Goal: Navigation & Orientation: Find specific page/section

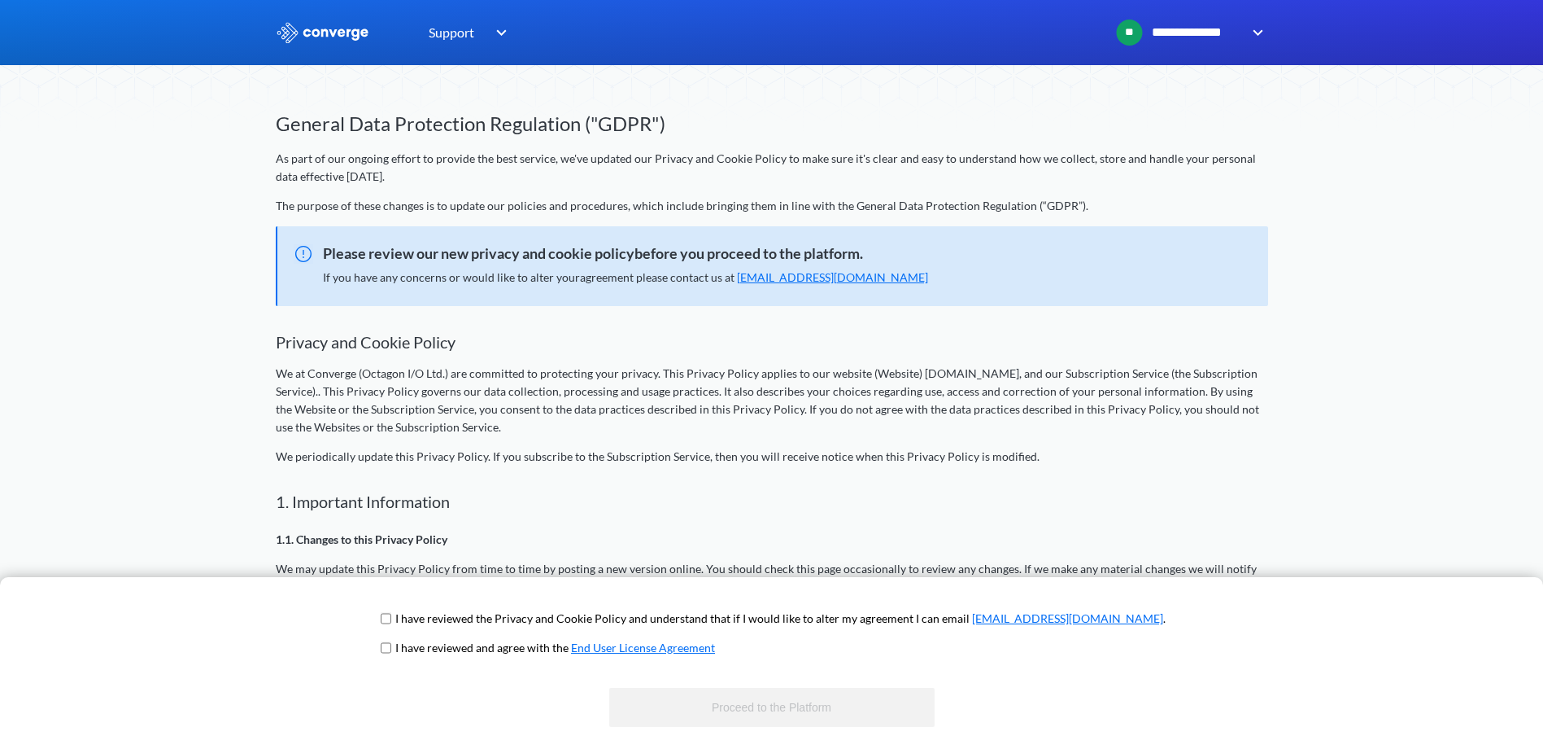
click at [537, 620] on p "I have reviewed the Privacy and Cookie Policy and understand that if I would li…" at bounding box center [780, 618] width 770 height 18
click at [391, 617] on input "checkbox" at bounding box center [386, 618] width 11 height 13
checkbox input "true"
click at [391, 645] on input "checkbox" at bounding box center [386, 647] width 11 height 13
checkbox input "true"
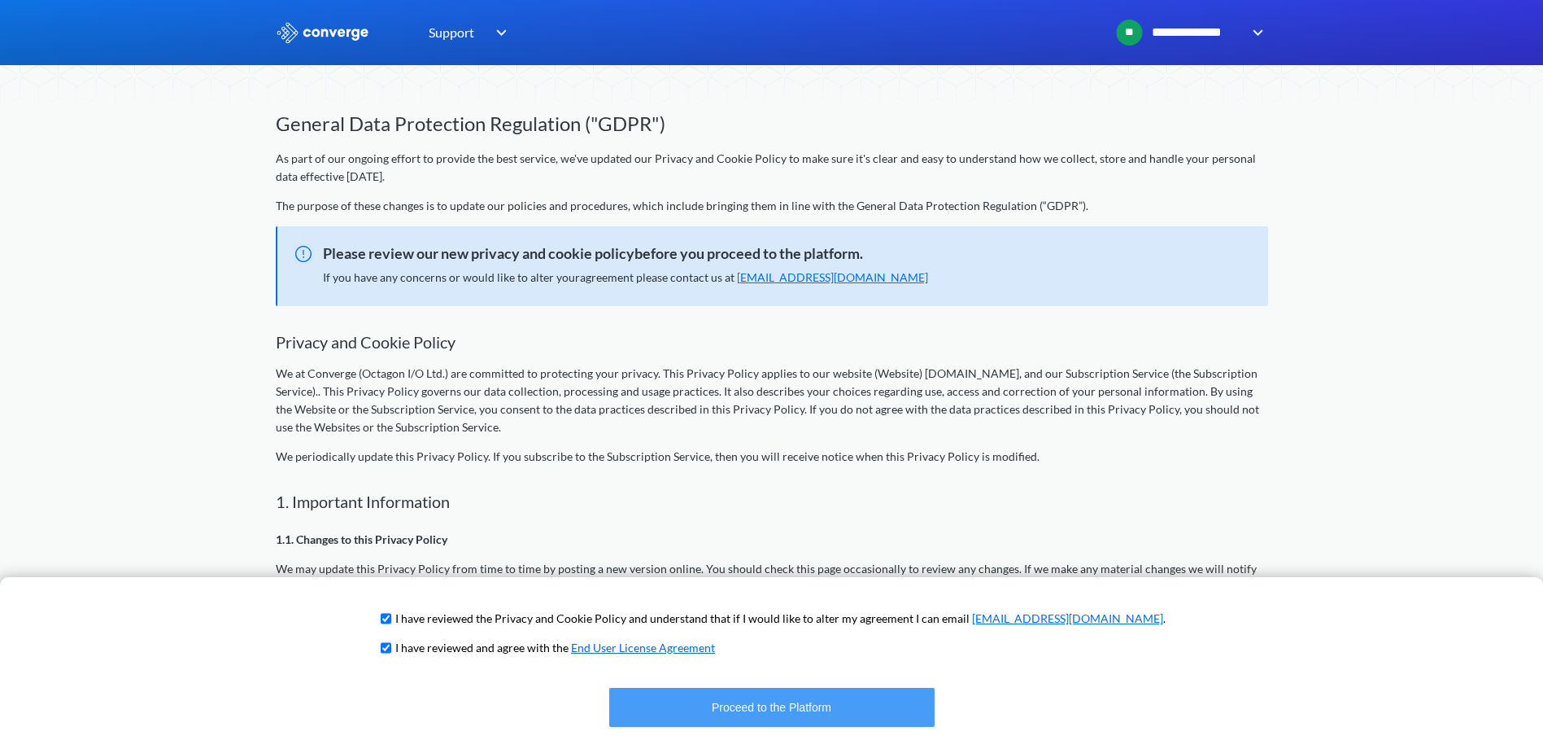
click at [749, 707] on button "Proceed to the Platform" at bounding box center [771, 706] width 325 height 39
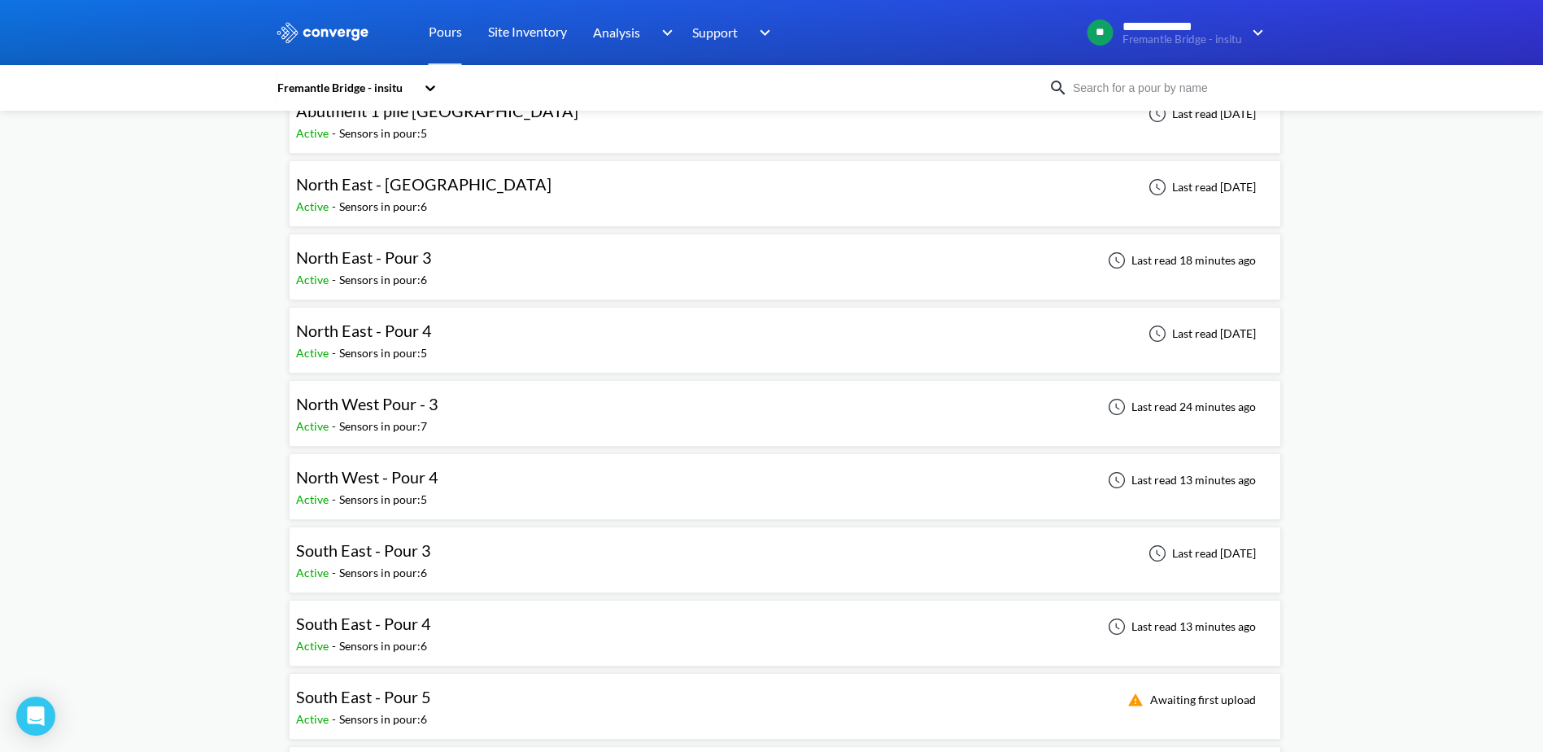
scroll to position [81, 0]
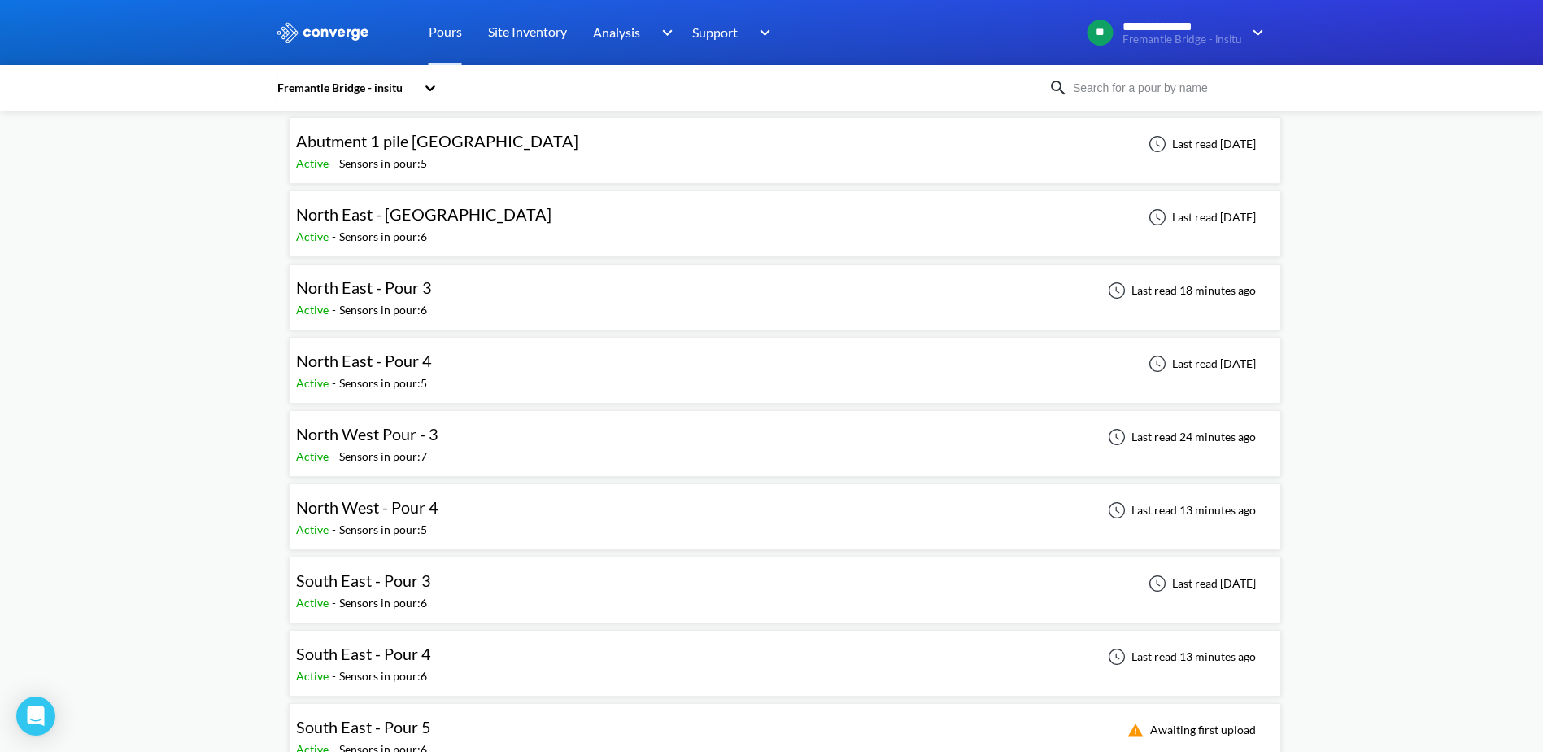
click at [522, 437] on div "North West Pour - 3 Active - Sensors in pour: 7 Last read 24 minutes ago" at bounding box center [785, 443] width 978 height 52
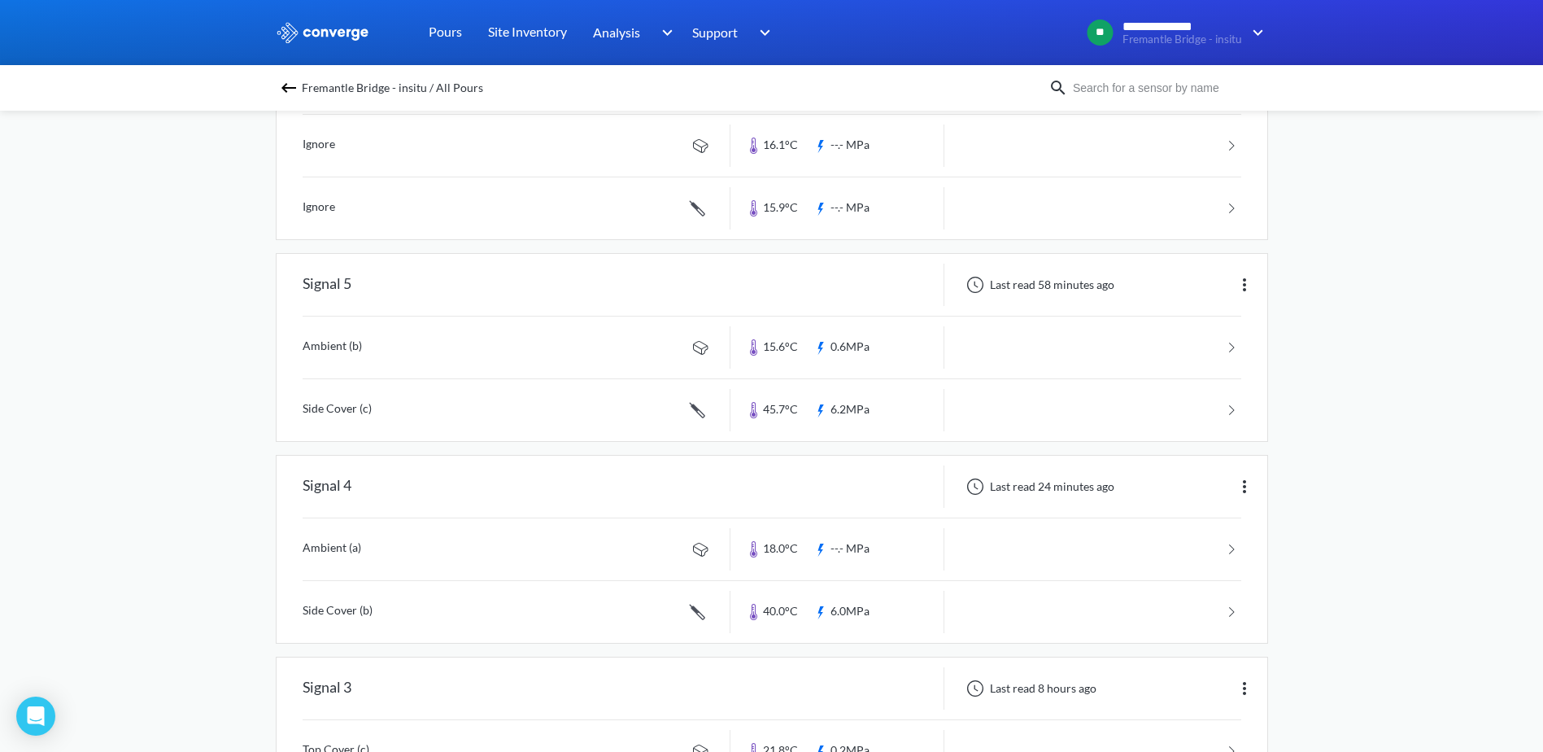
scroll to position [382, 0]
